Goal: Information Seeking & Learning: Learn about a topic

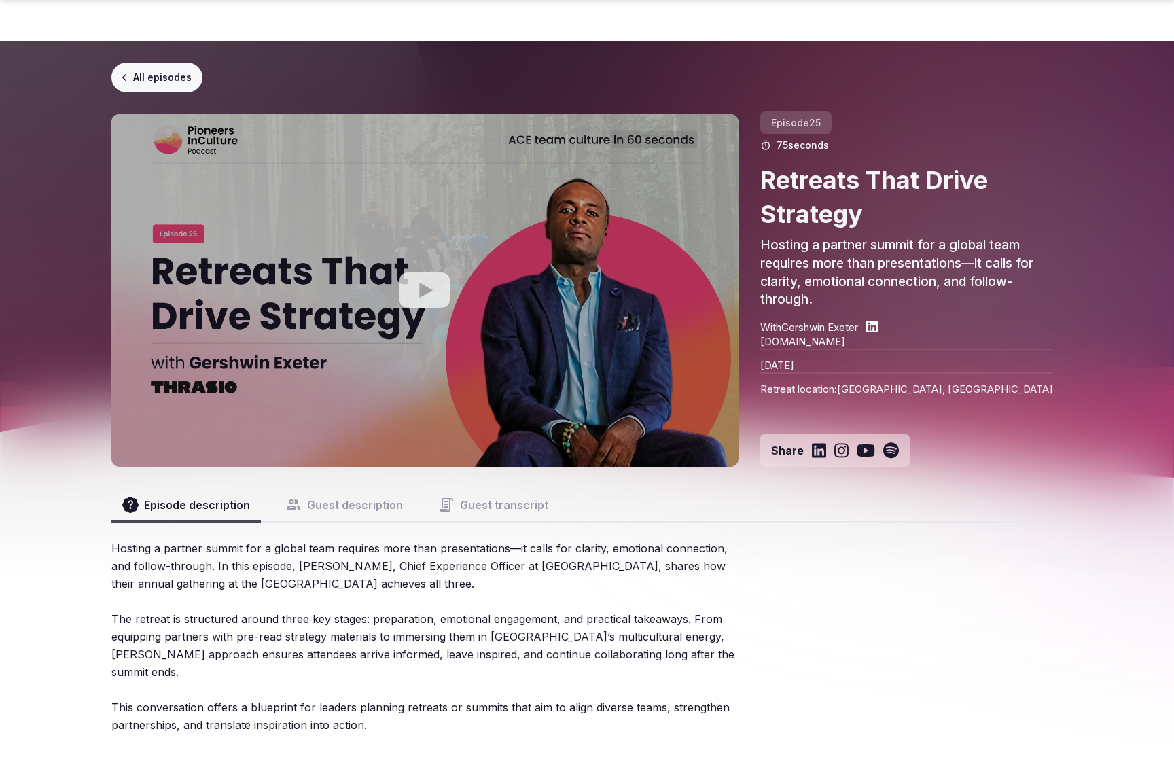
scroll to position [1191, 0]
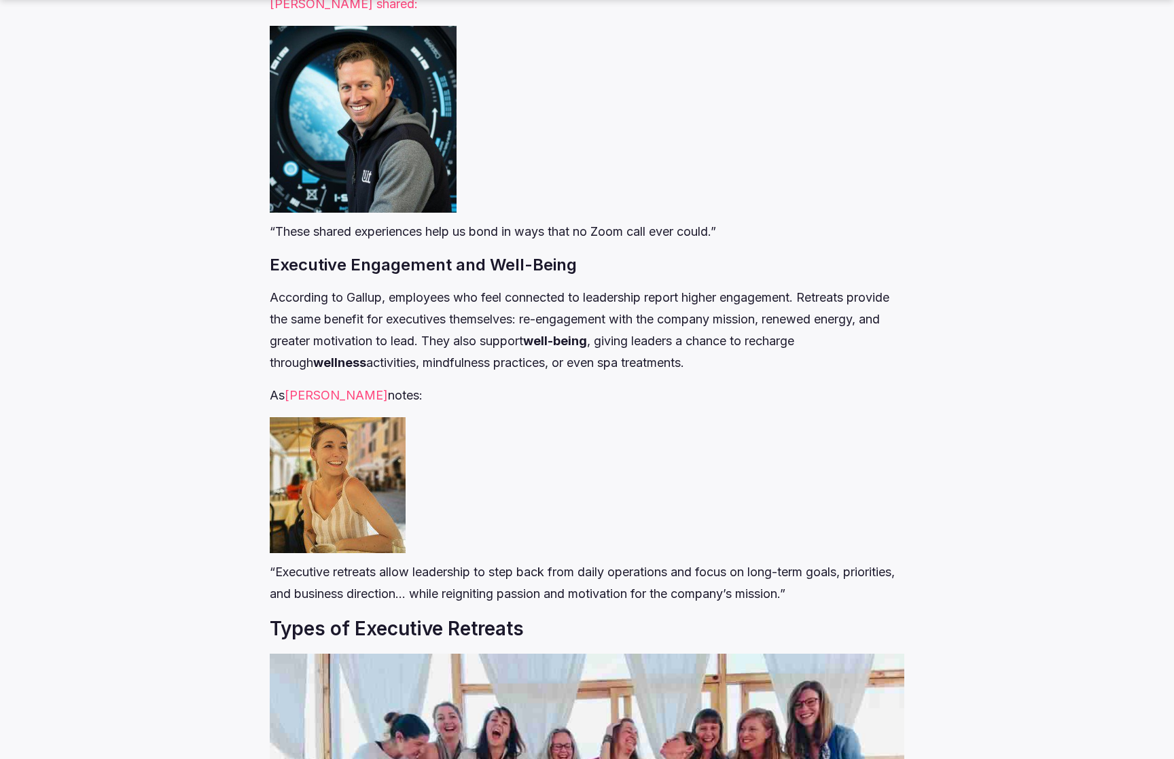
scroll to position [2879, 0]
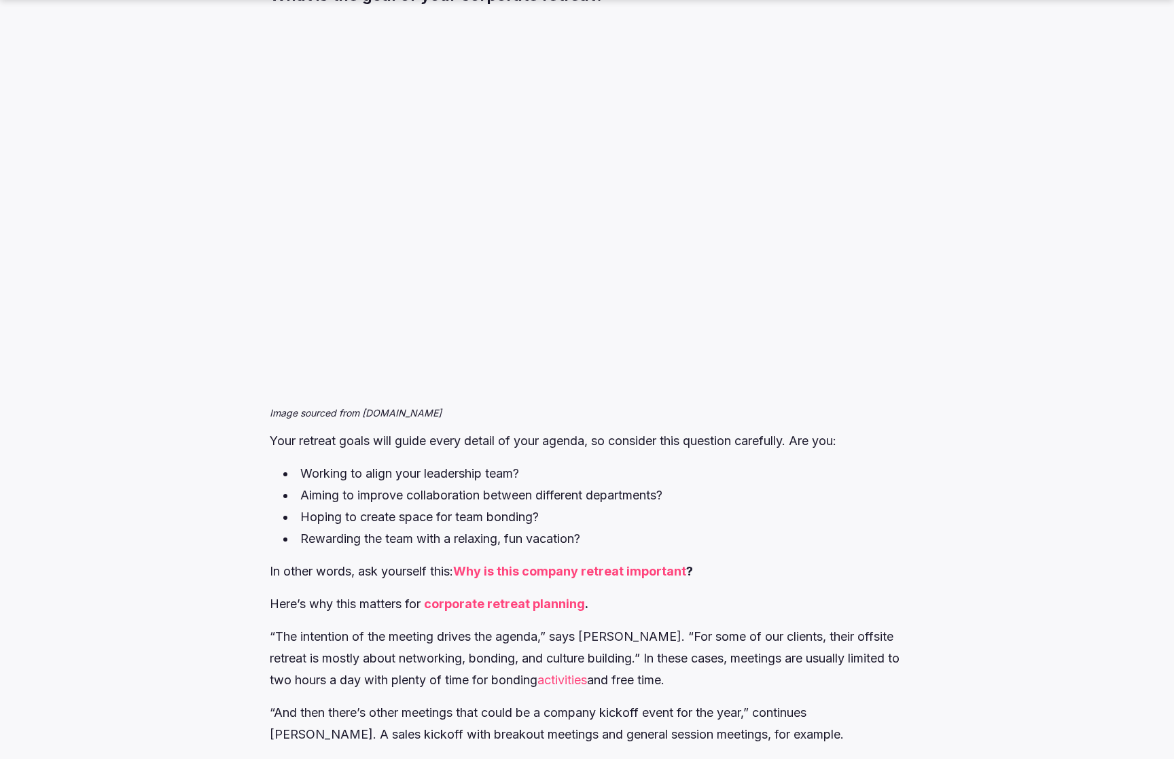
scroll to position [2880, 0]
